Goal: Task Accomplishment & Management: Use online tool/utility

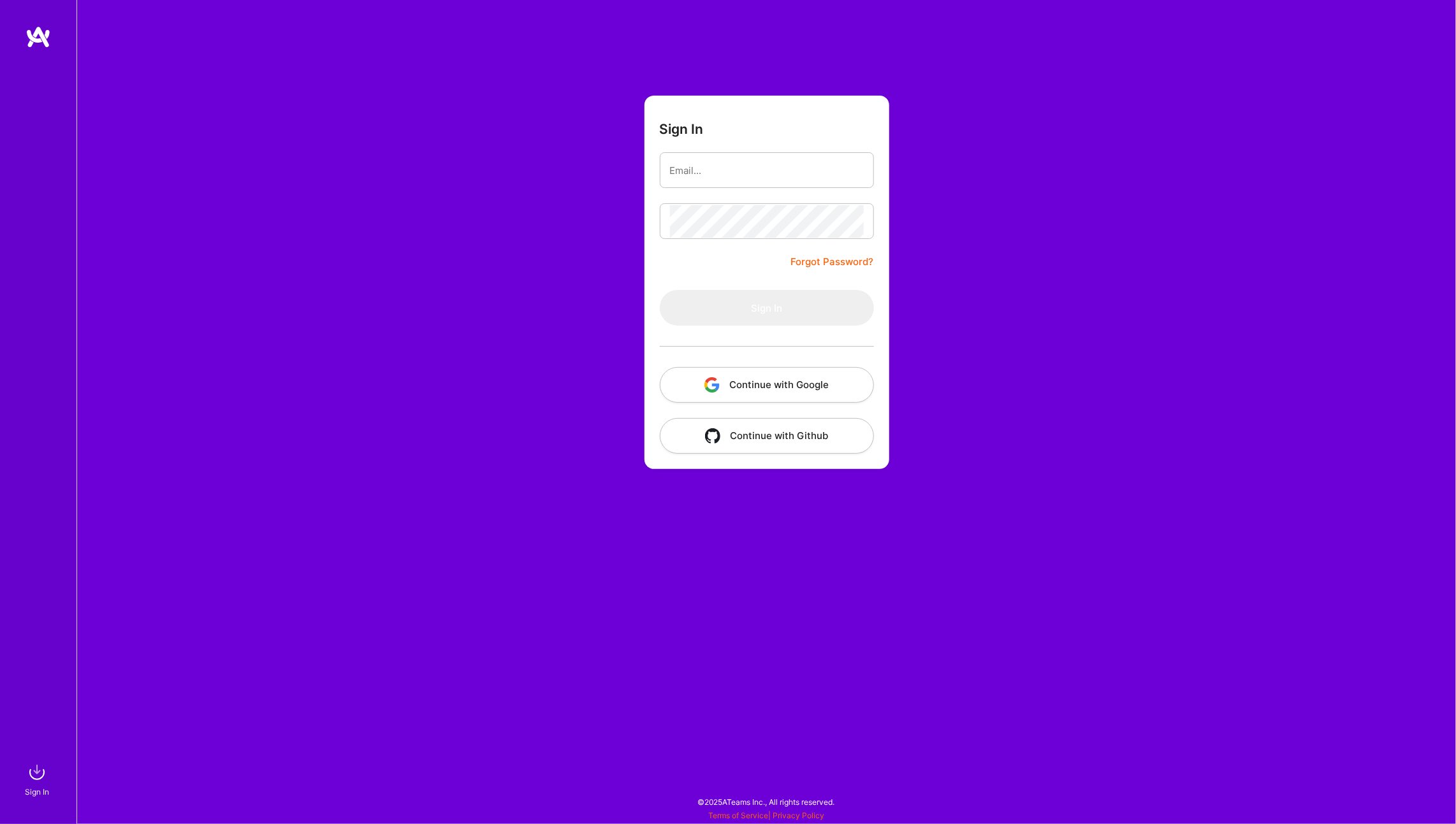
click at [1057, 167] on div "Sign In Forgot Password? Sign In Continue with Google Continue with Github" at bounding box center [766, 412] width 1379 height 824
click at [716, 186] on input "email" at bounding box center [767, 170] width 194 height 32
type input "[PERSON_NAME][EMAIL_ADDRESS][PERSON_NAME][DOMAIN_NAME]"
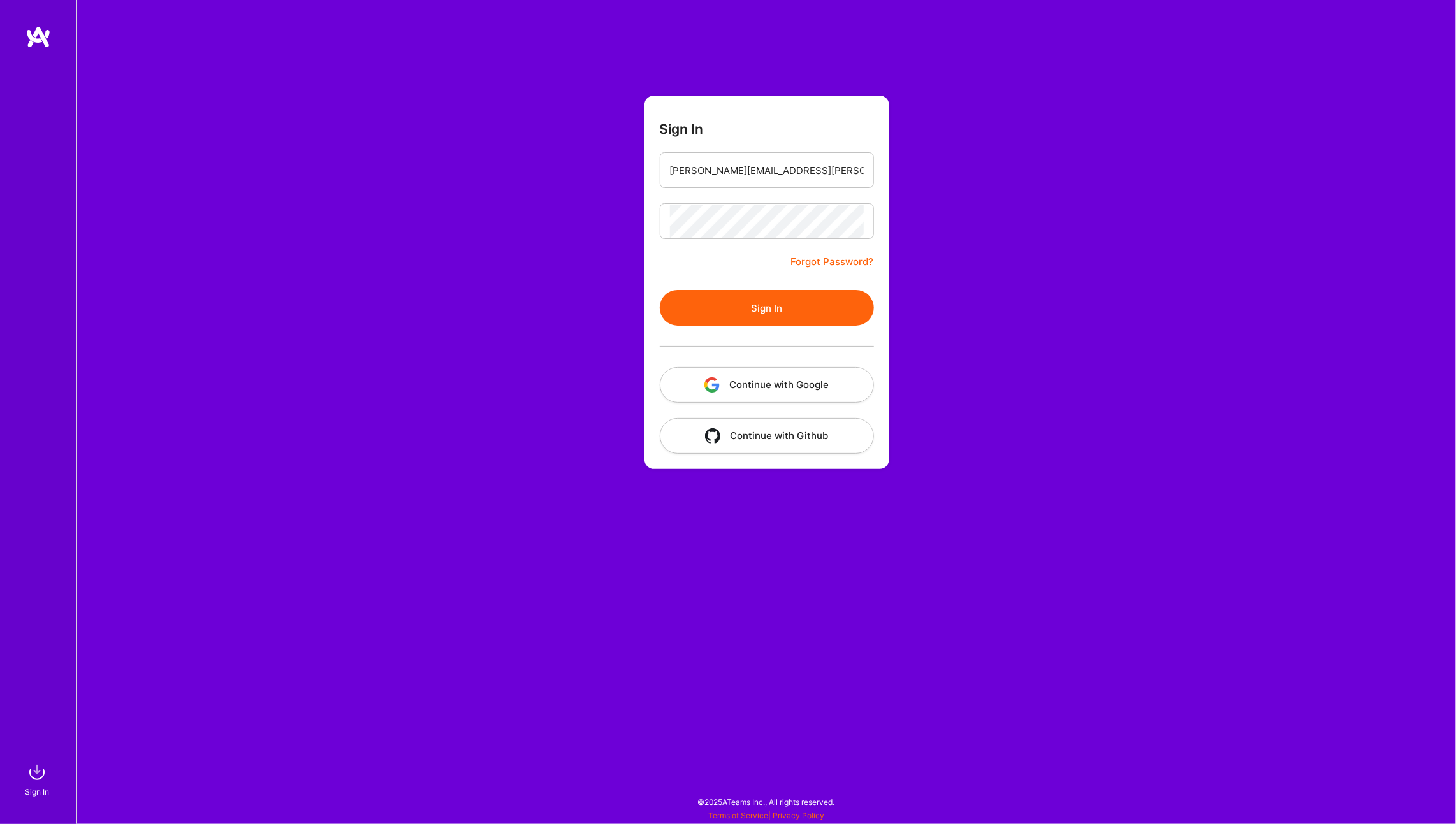
click at [759, 304] on button "Sign In" at bounding box center [766, 308] width 214 height 36
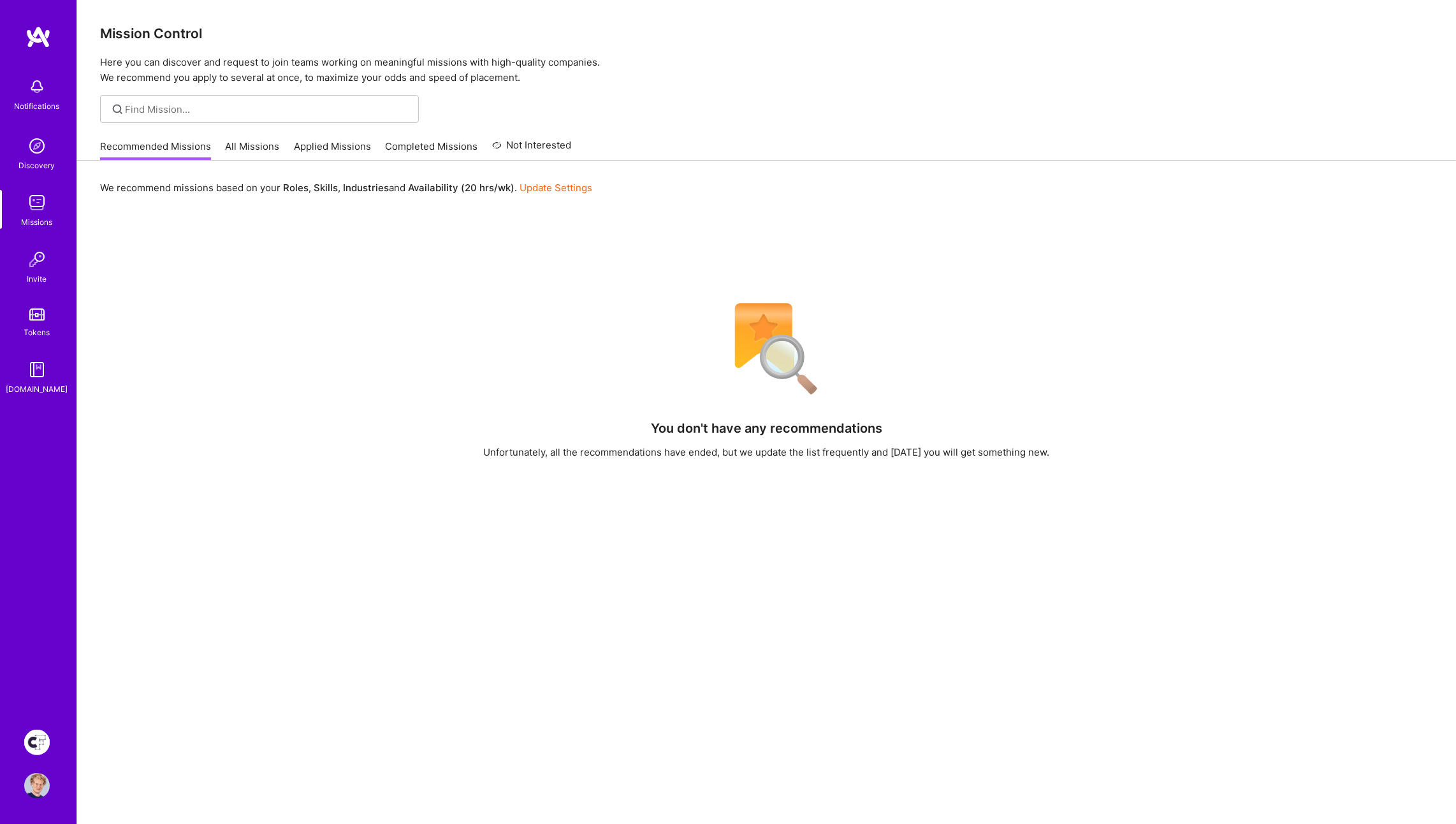
click at [30, 741] on img at bounding box center [37, 742] width 25 height 25
